Goal: Find specific page/section: Find specific page/section

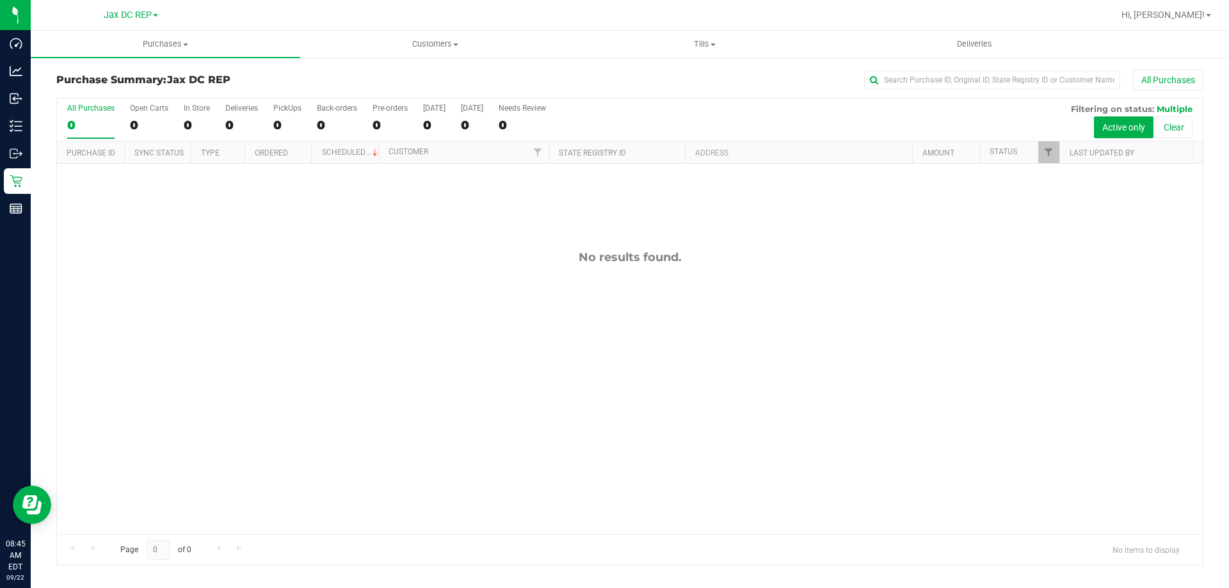
click at [152, 12] on link "Jax DC REP" at bounding box center [131, 14] width 54 height 12
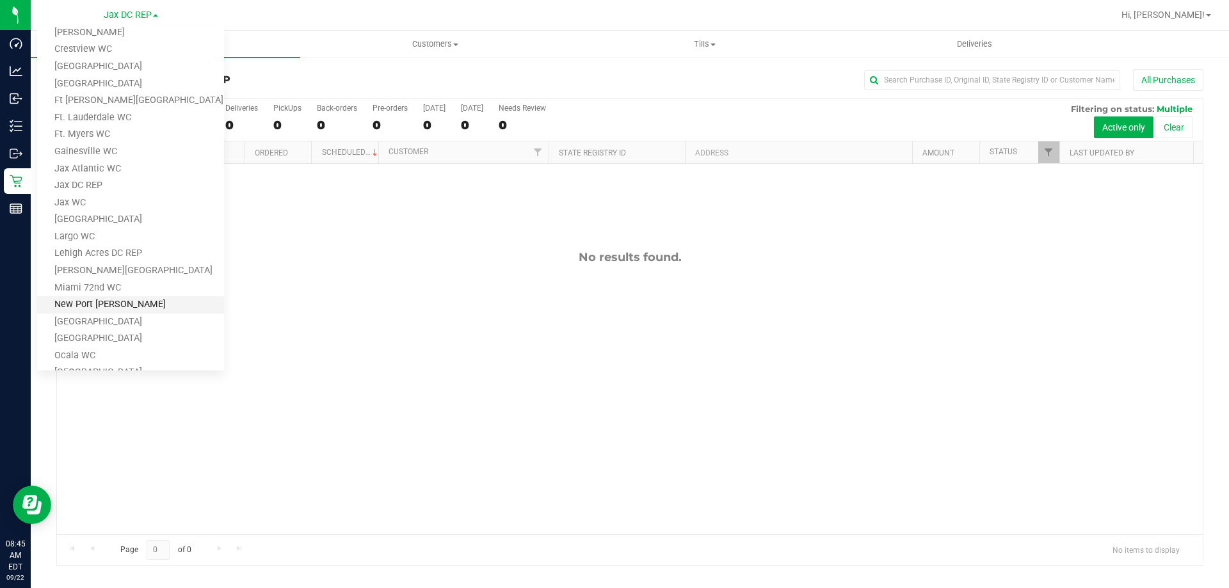
scroll to position [98, 0]
click at [73, 271] on link "[PERSON_NAME][GEOGRAPHIC_DATA]" at bounding box center [130, 270] width 187 height 17
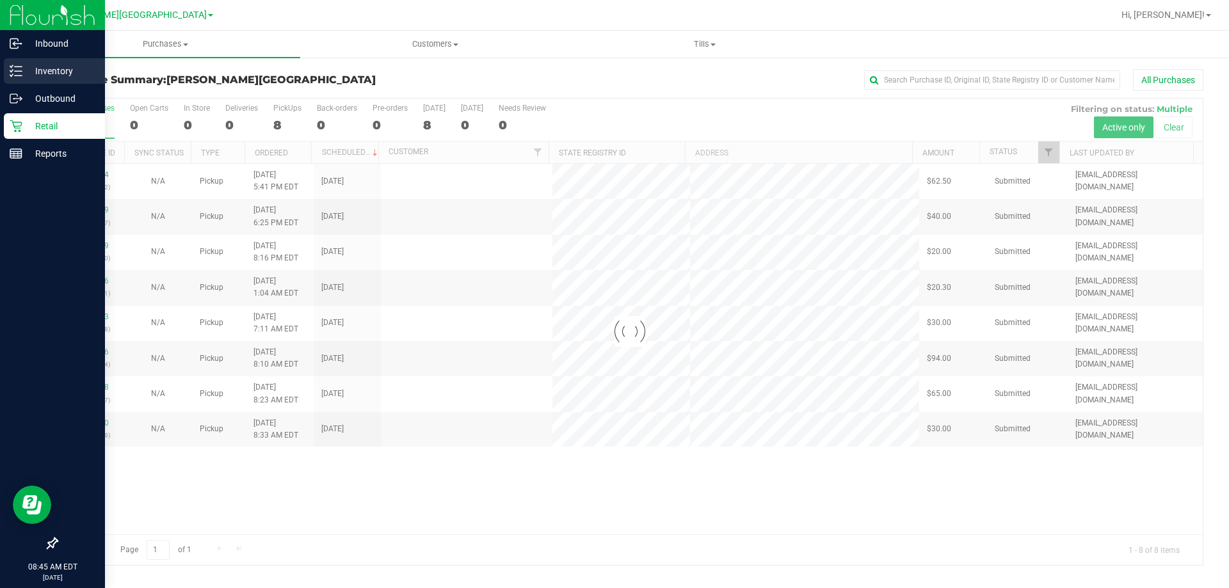
click at [29, 68] on p "Inventory" at bounding box center [60, 70] width 77 height 15
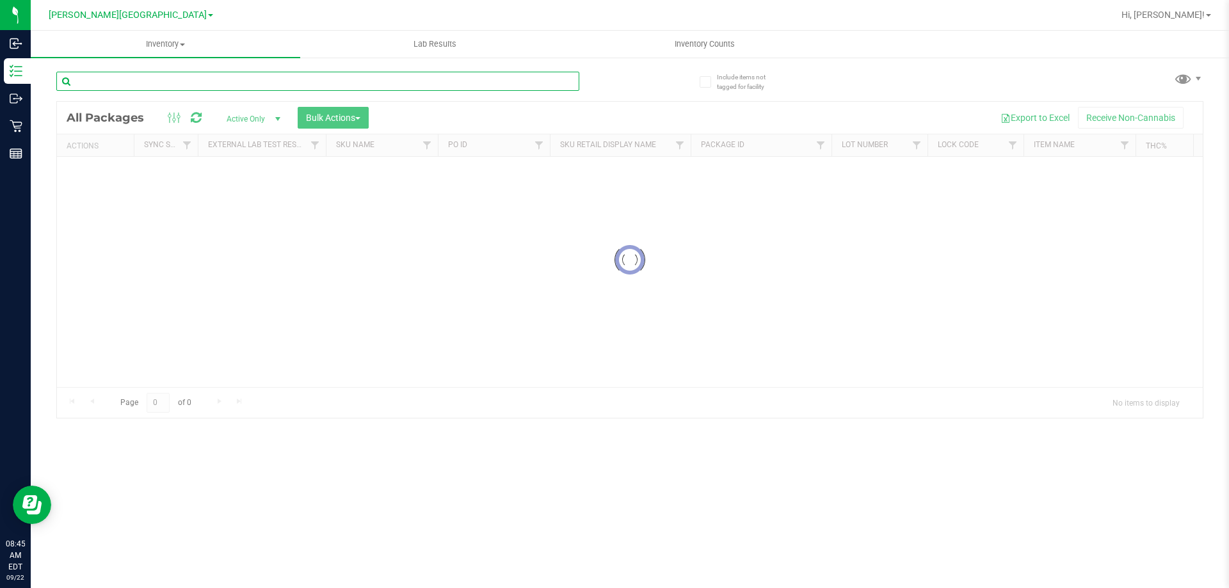
click at [116, 81] on input "text" at bounding box center [317, 81] width 523 height 19
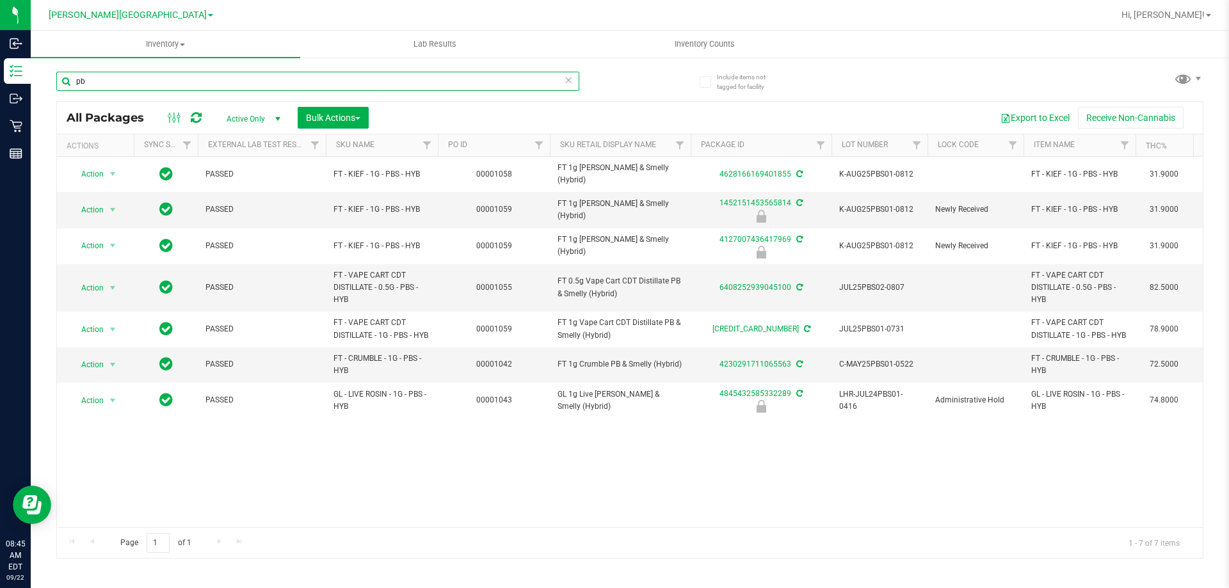
type input "p"
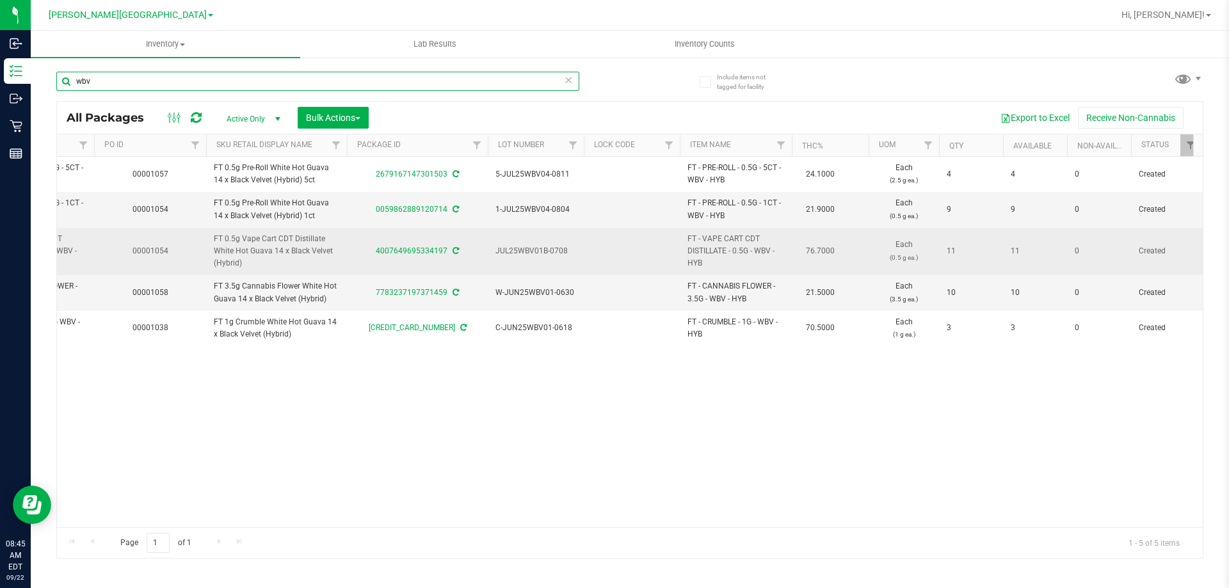
scroll to position [0, 333]
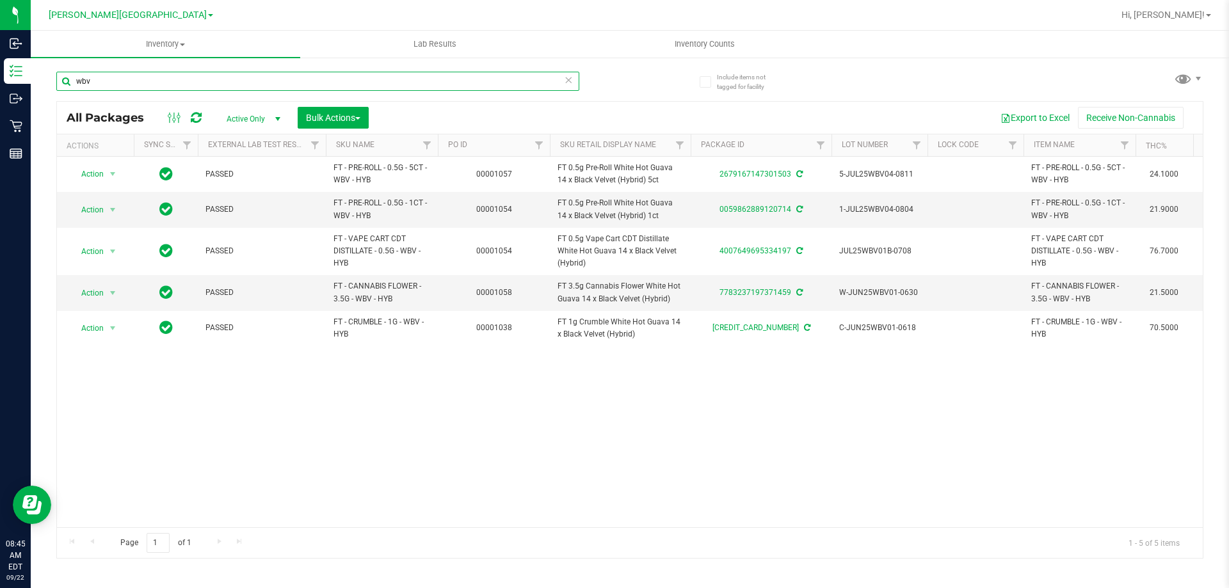
drag, startPoint x: 90, startPoint y: 80, endPoint x: 53, endPoint y: 80, distance: 36.5
click at [53, 80] on div "Include items not tagged for facility wbv All Packages Active Only Active Only …" at bounding box center [630, 251] width 1198 height 390
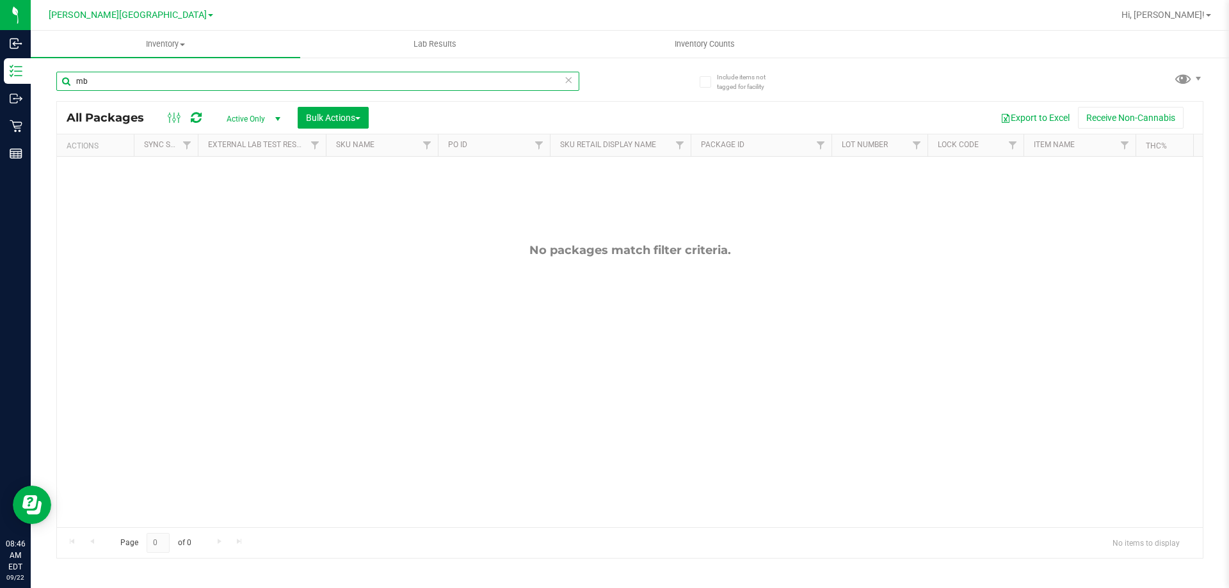
type input "m"
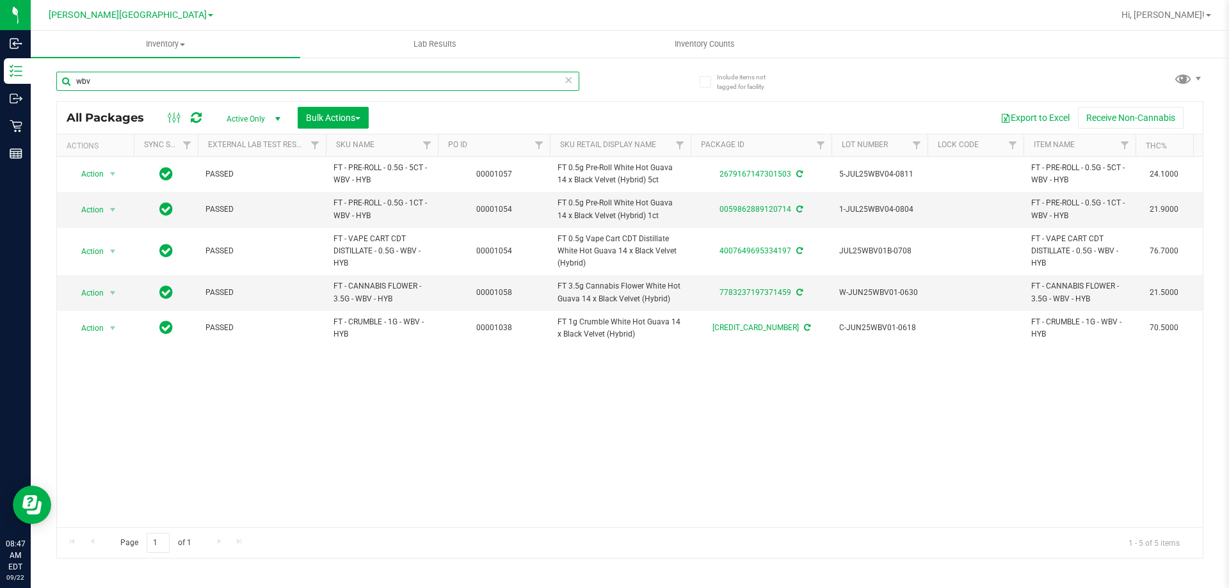
type input "wbv"
click at [159, 13] on span "[PERSON_NAME][GEOGRAPHIC_DATA]" at bounding box center [128, 16] width 158 height 12
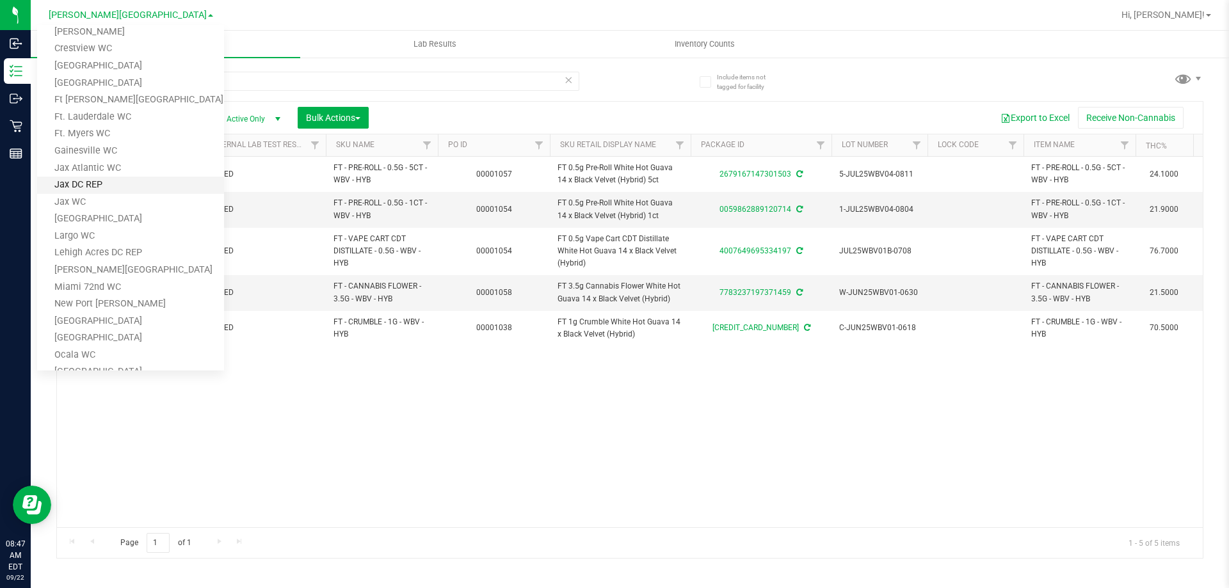
click at [62, 182] on link "Jax DC REP" at bounding box center [130, 185] width 187 height 17
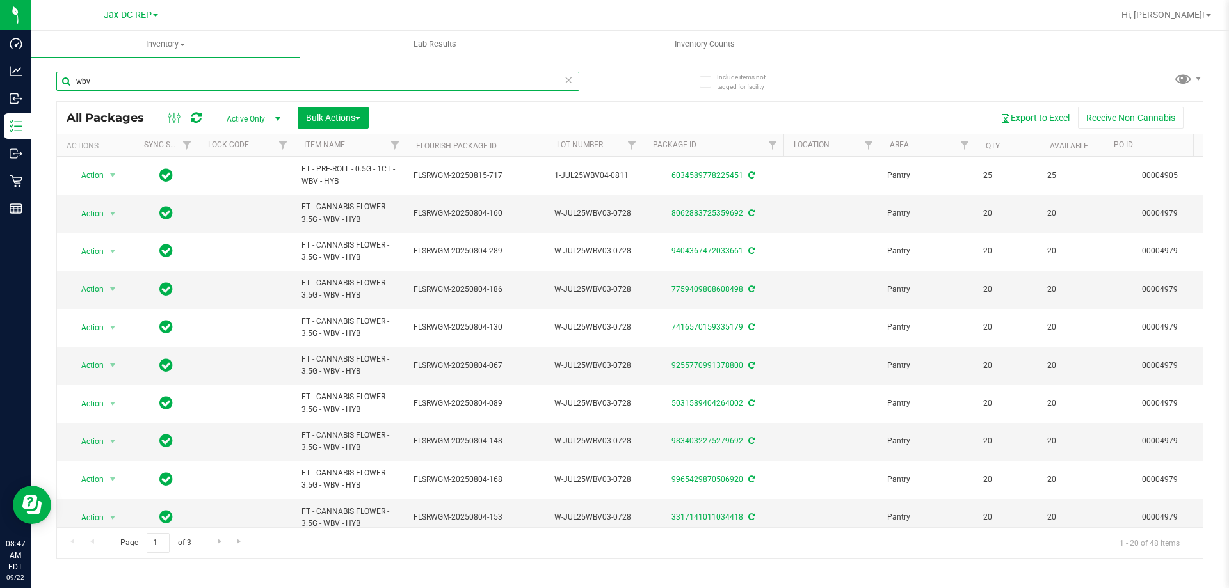
drag, startPoint x: 79, startPoint y: 85, endPoint x: 56, endPoint y: 84, distance: 23.1
click at [56, 84] on div "Include items not tagged for facility wbv All Packages Active Only Active Only …" at bounding box center [630, 251] width 1198 height 390
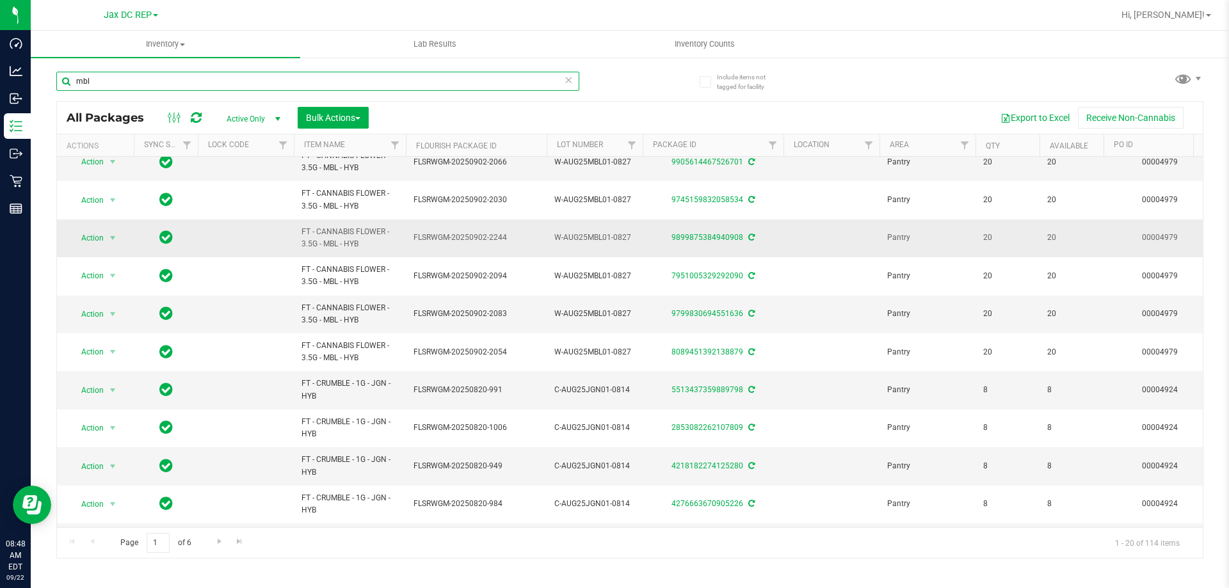
type input "mbl"
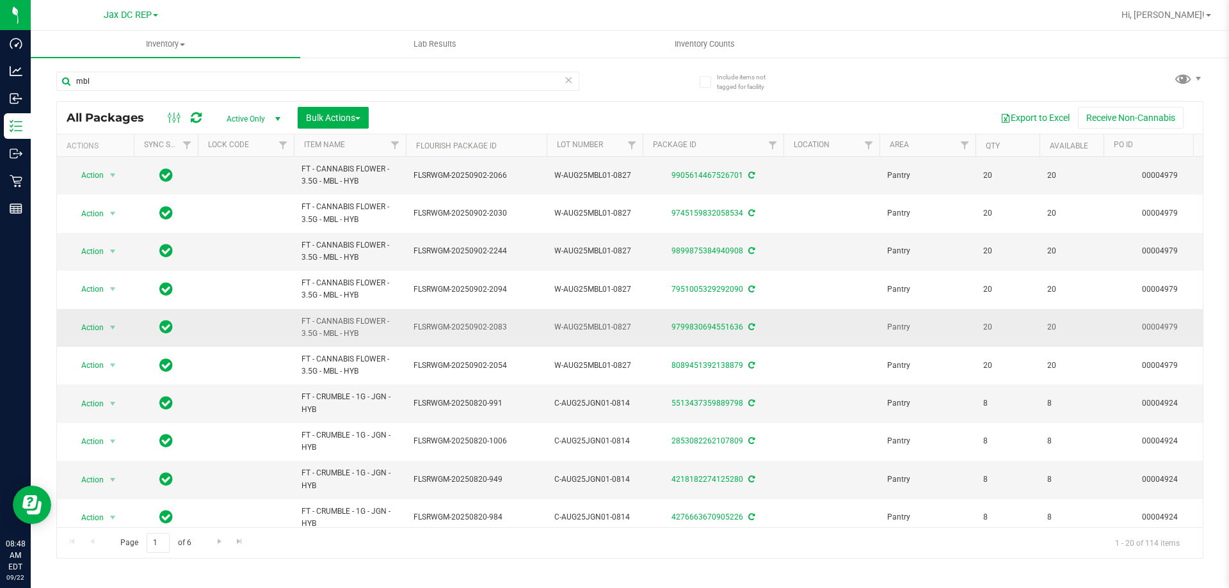
drag, startPoint x: 393, startPoint y: 447, endPoint x: 213, endPoint y: 340, distance: 209.2
click at [213, 340] on td at bounding box center [246, 328] width 96 height 38
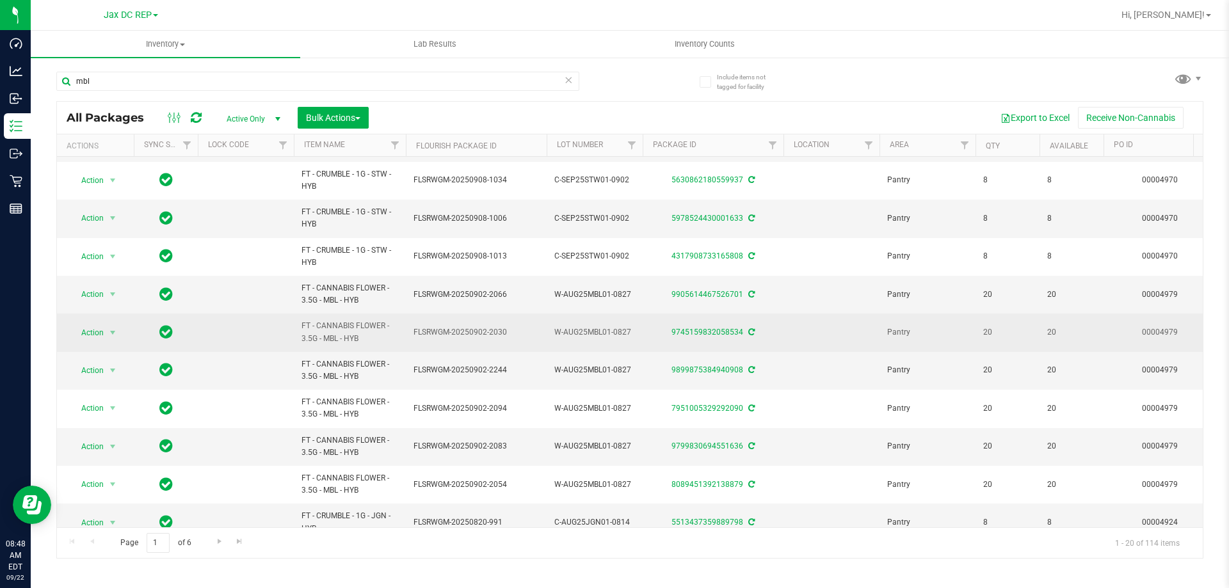
scroll to position [0, 0]
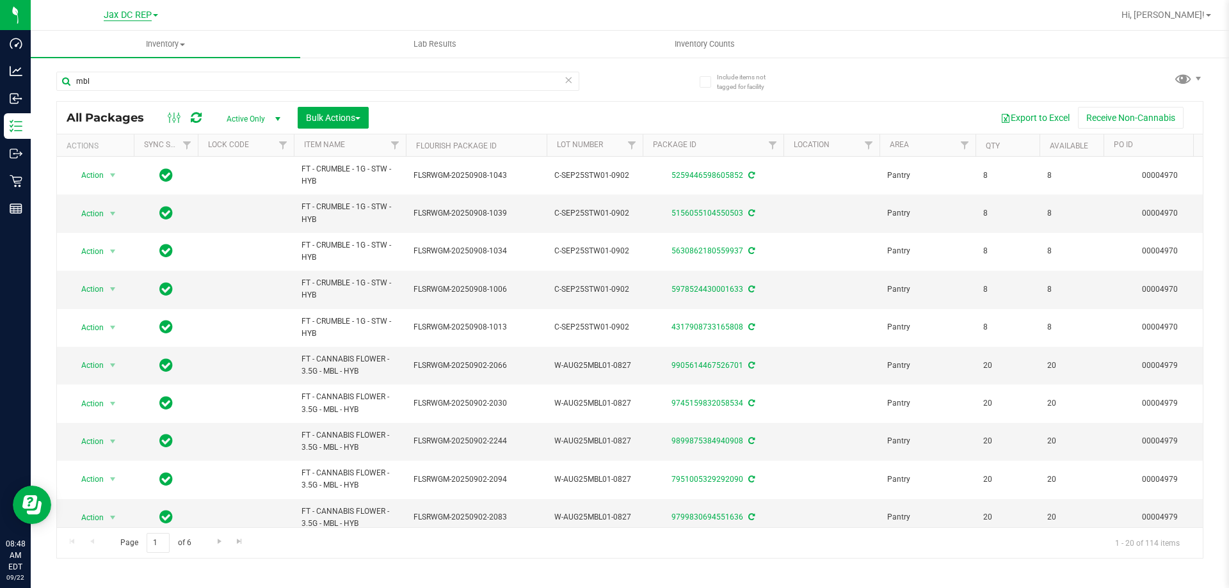
click at [144, 13] on span "Jax DC REP" at bounding box center [128, 16] width 48 height 12
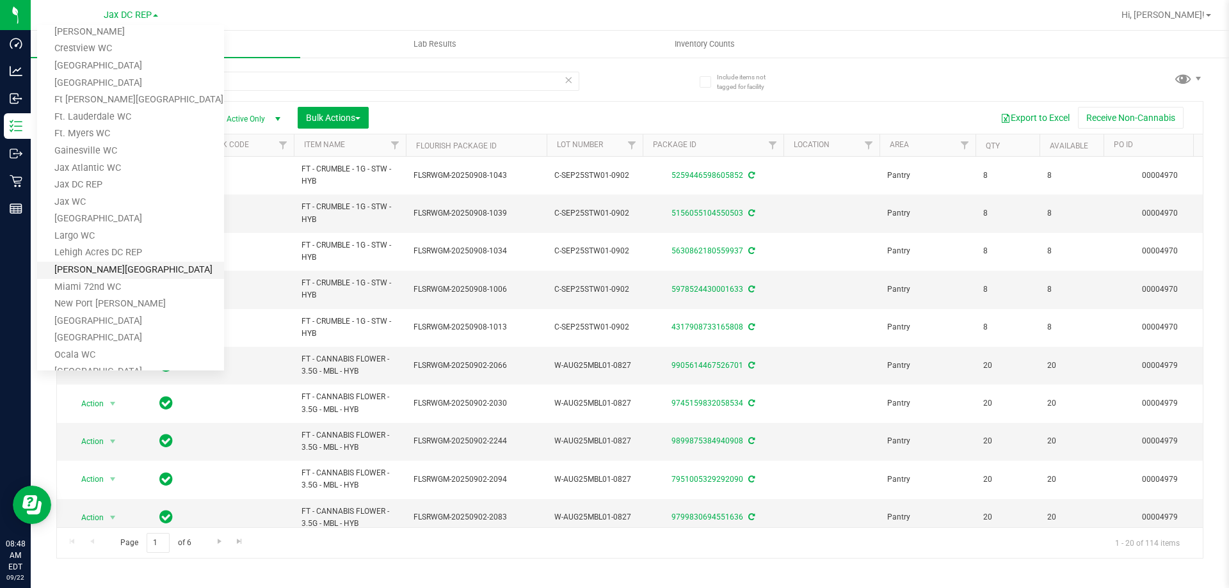
click at [70, 269] on link "[PERSON_NAME][GEOGRAPHIC_DATA]" at bounding box center [130, 270] width 187 height 17
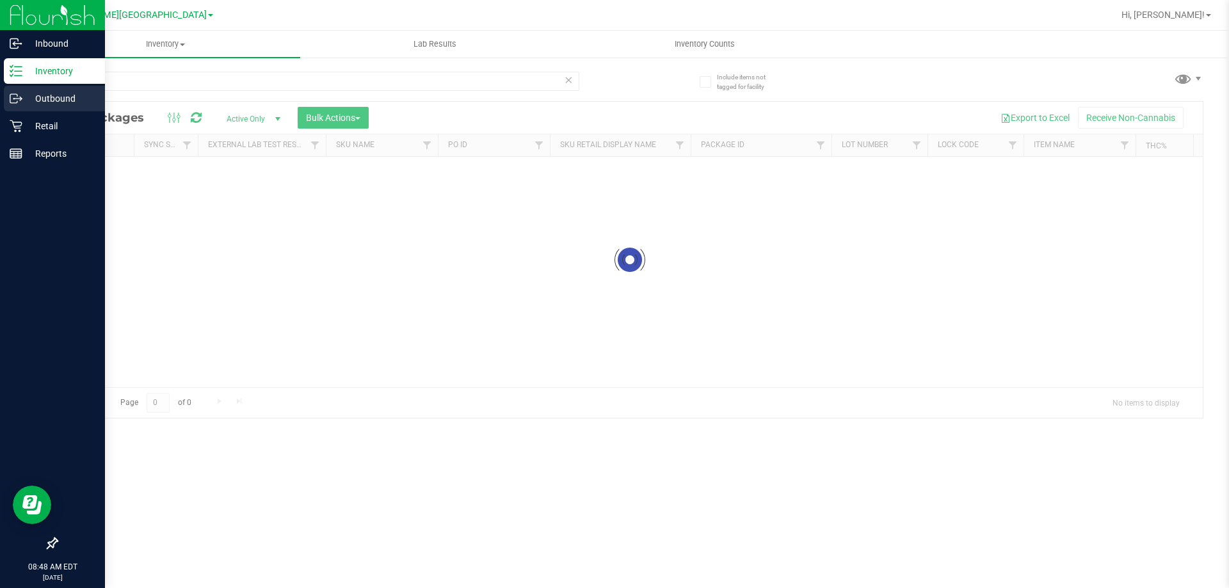
click at [16, 95] on icon at bounding box center [16, 98] width 13 height 13
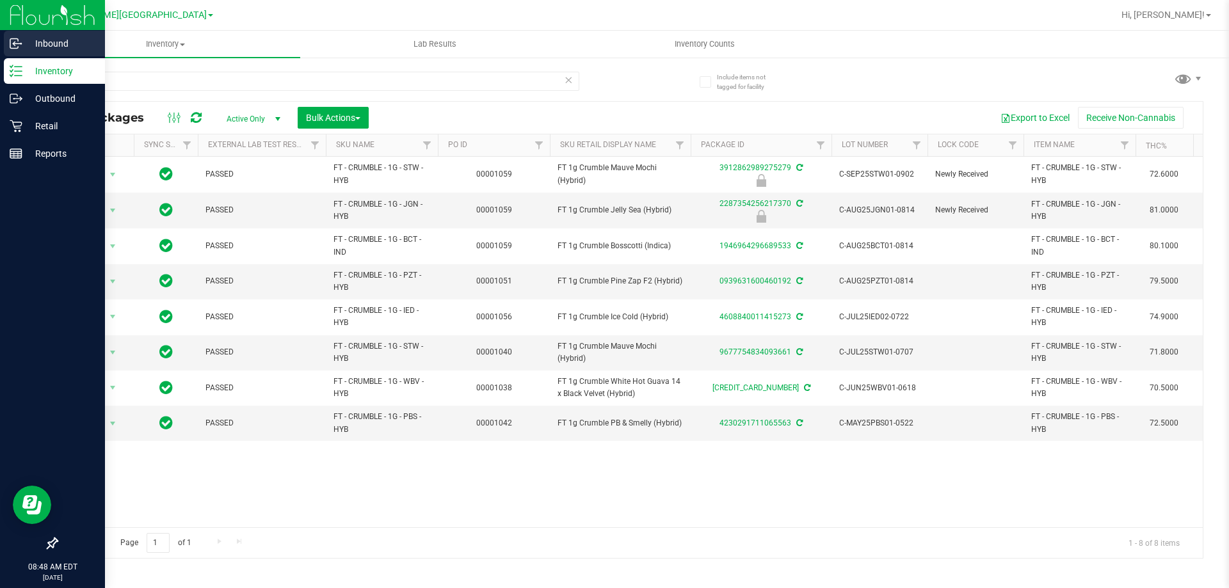
click at [23, 42] on p "Inbound" at bounding box center [60, 43] width 77 height 15
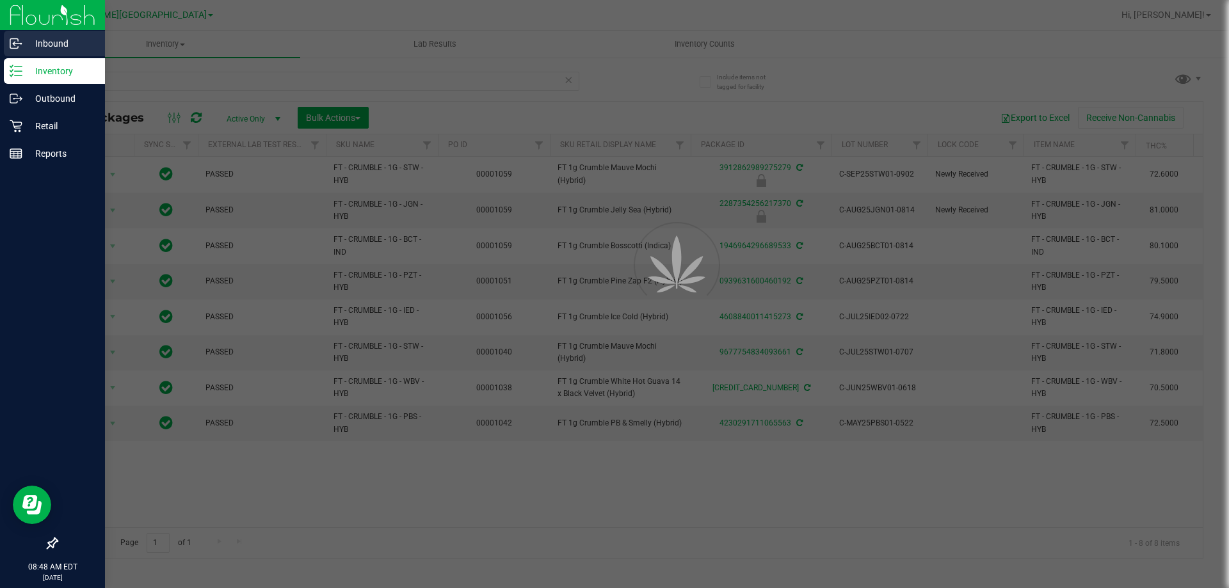
click at [23, 42] on p "Inbound" at bounding box center [60, 43] width 77 height 15
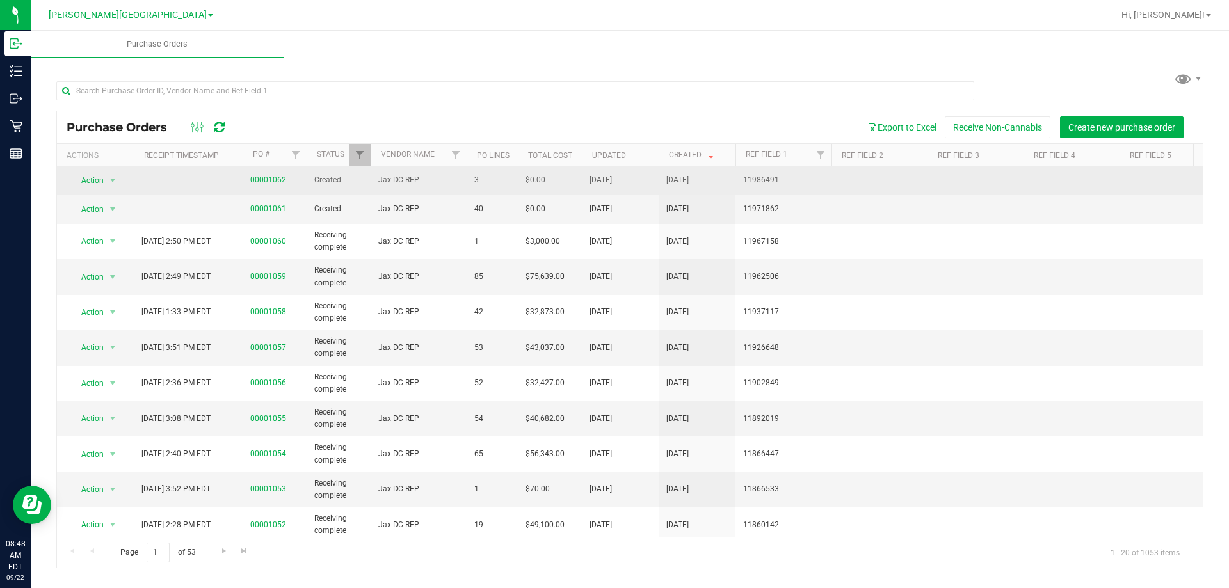
click at [265, 177] on link "00001062" at bounding box center [268, 179] width 36 height 9
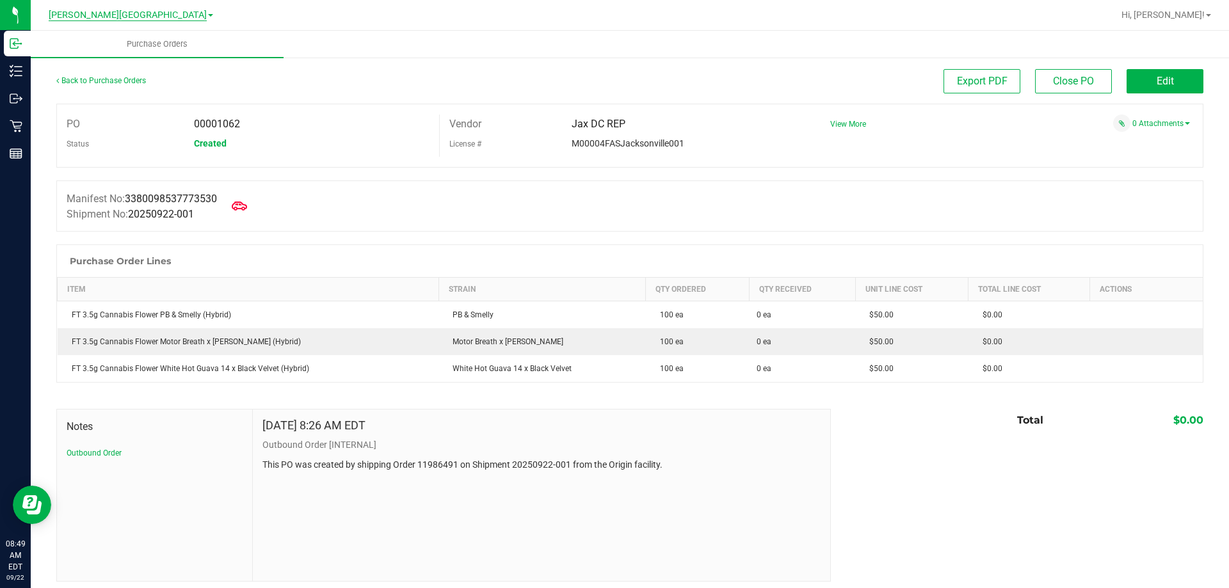
click at [161, 10] on span "[PERSON_NAME][GEOGRAPHIC_DATA]" at bounding box center [128, 16] width 158 height 12
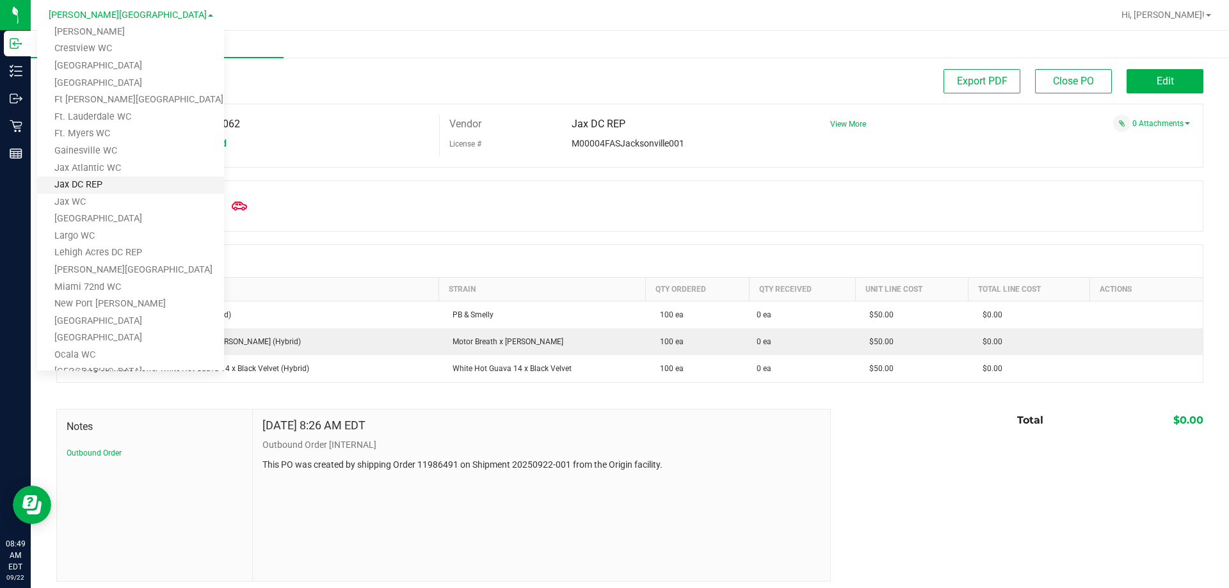
click at [68, 184] on link "Jax DC REP" at bounding box center [130, 185] width 187 height 17
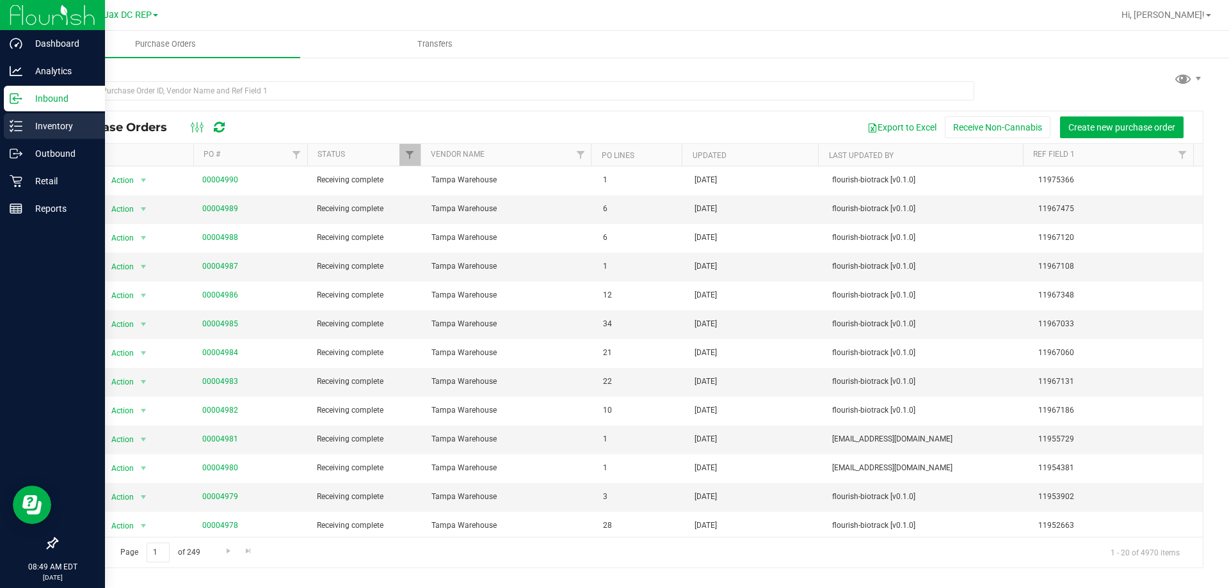
click at [26, 125] on p "Inventory" at bounding box center [60, 125] width 77 height 15
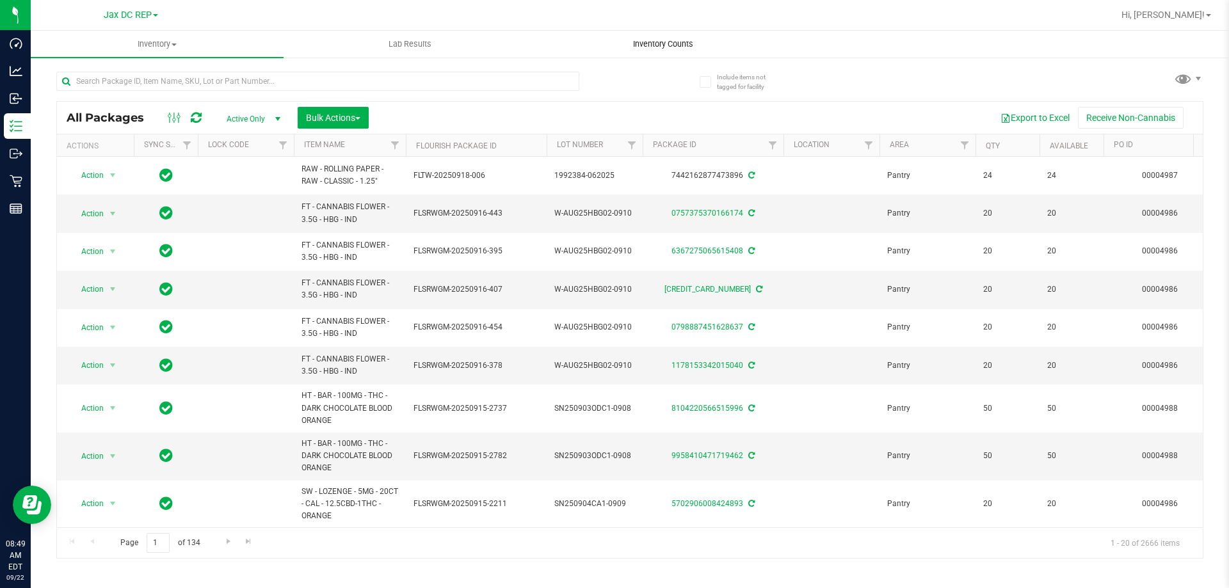
click at [658, 43] on span "Inventory Counts" at bounding box center [663, 44] width 95 height 12
